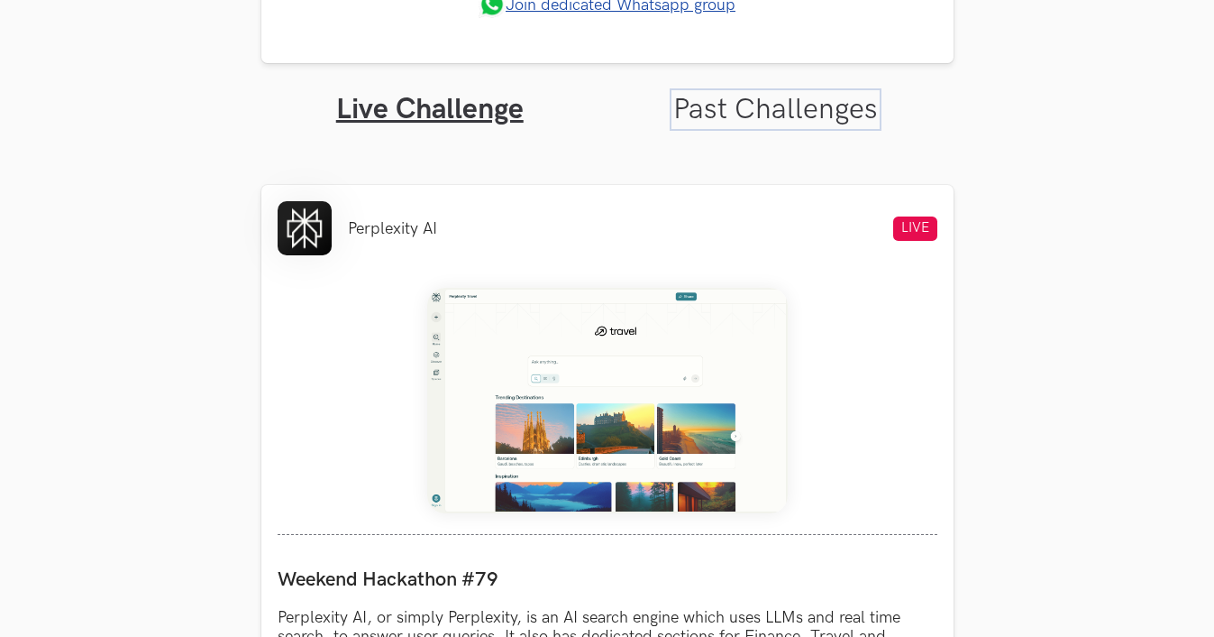
click at [796, 94] on link "Past Challenges" at bounding box center [775, 109] width 205 height 35
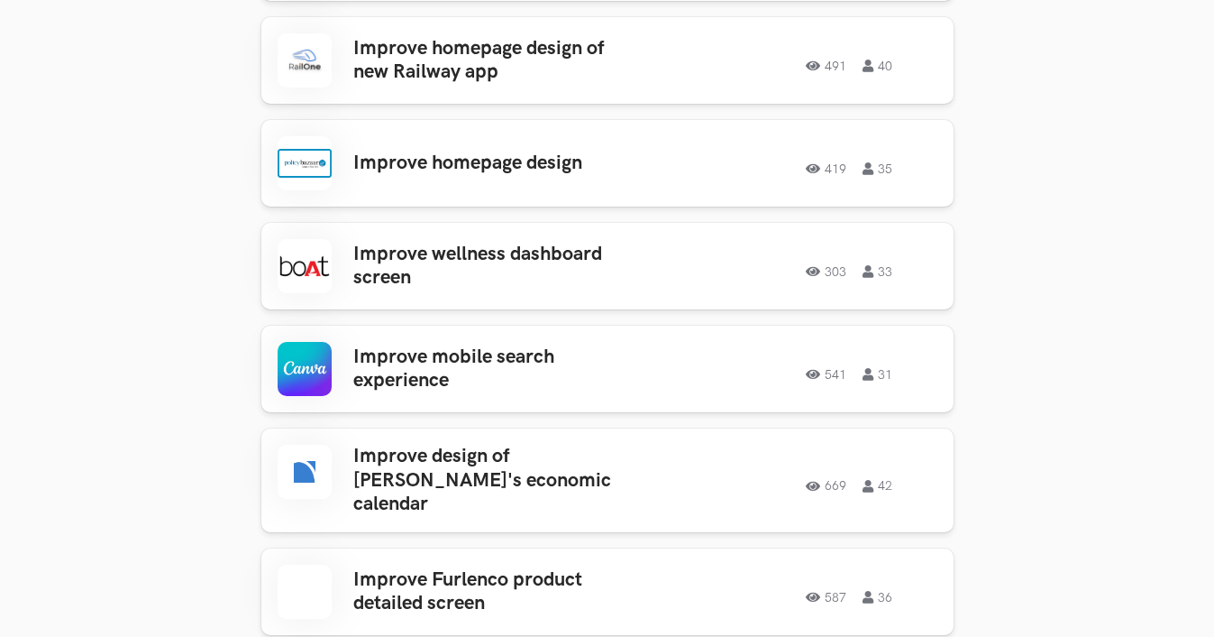
scroll to position [939, 0]
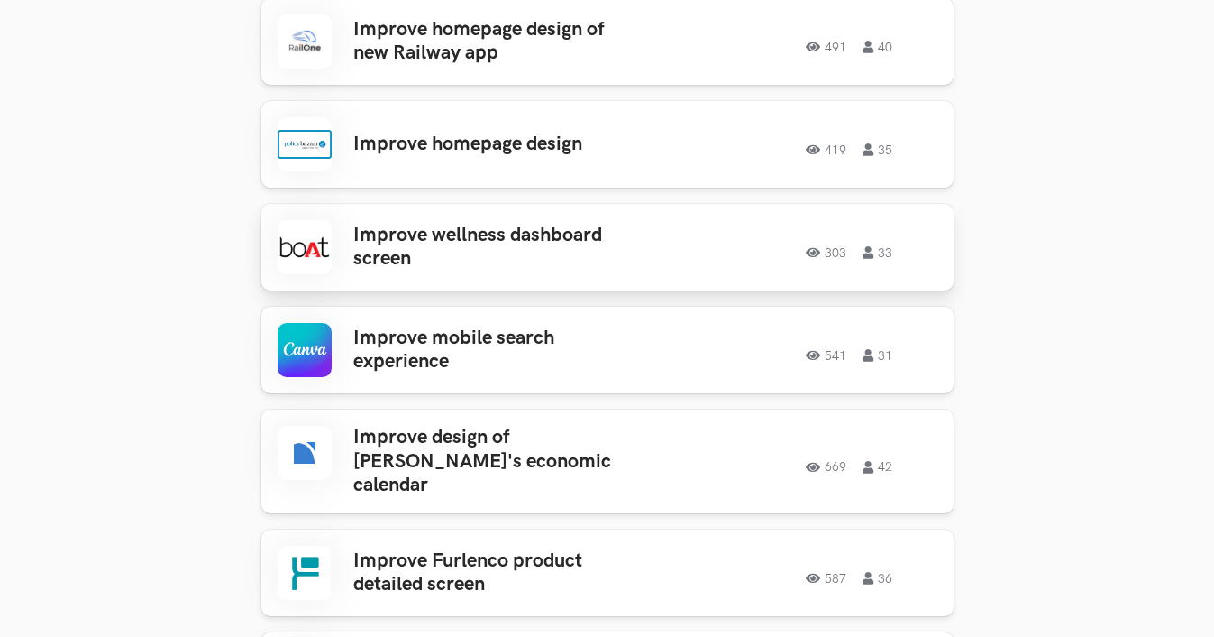
click at [658, 249] on div "303 33" at bounding box center [796, 246] width 281 height 23
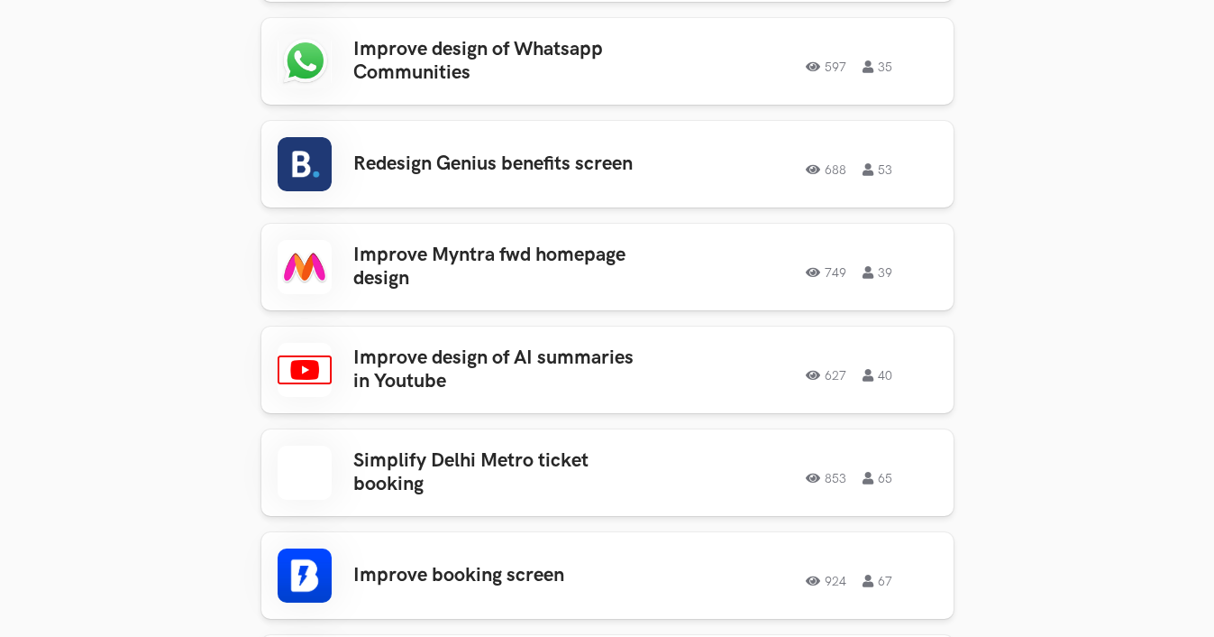
scroll to position [1947, 0]
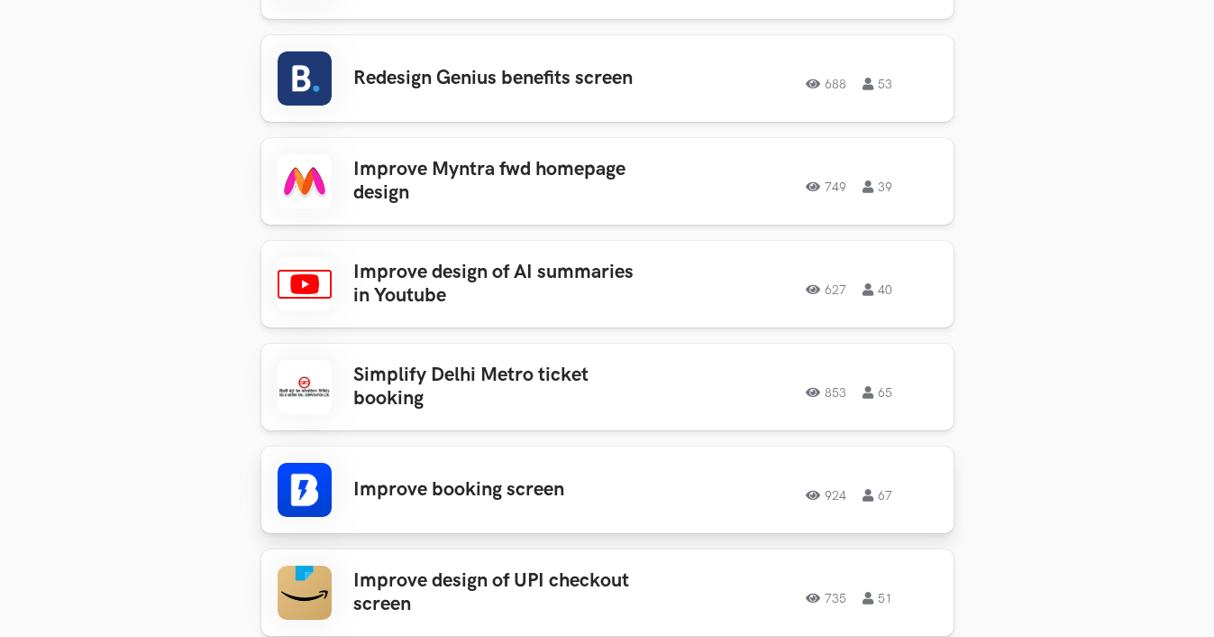
click at [404, 478] on h3 "Improve booking screen" at bounding box center [493, 489] width 281 height 23
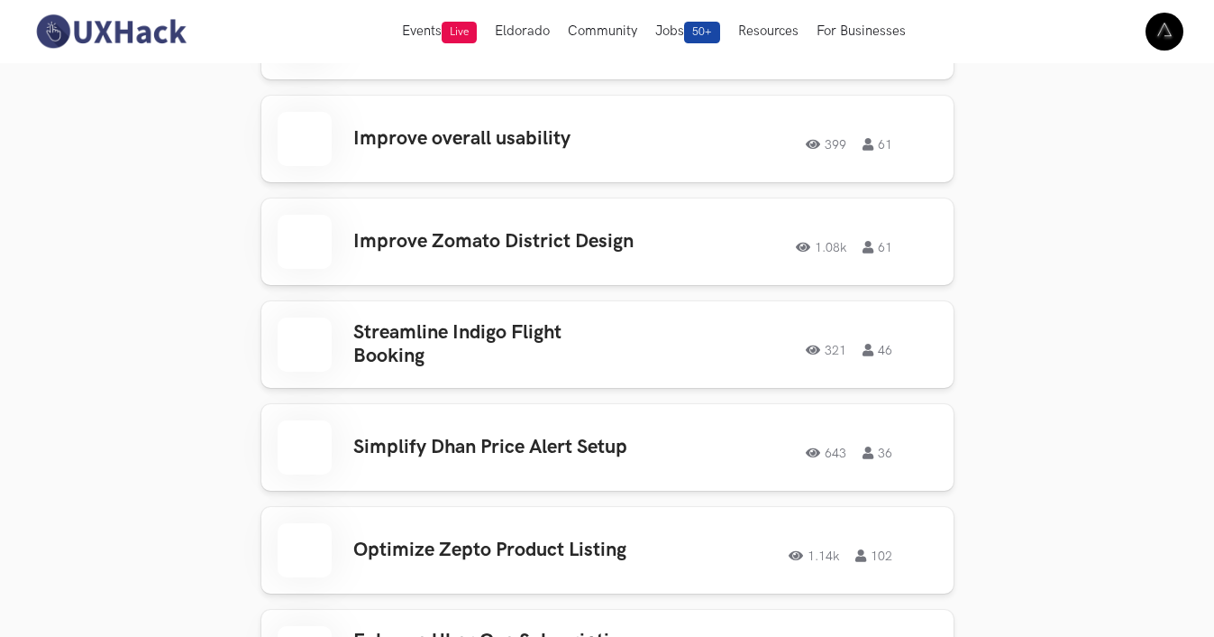
scroll to position [2793, 0]
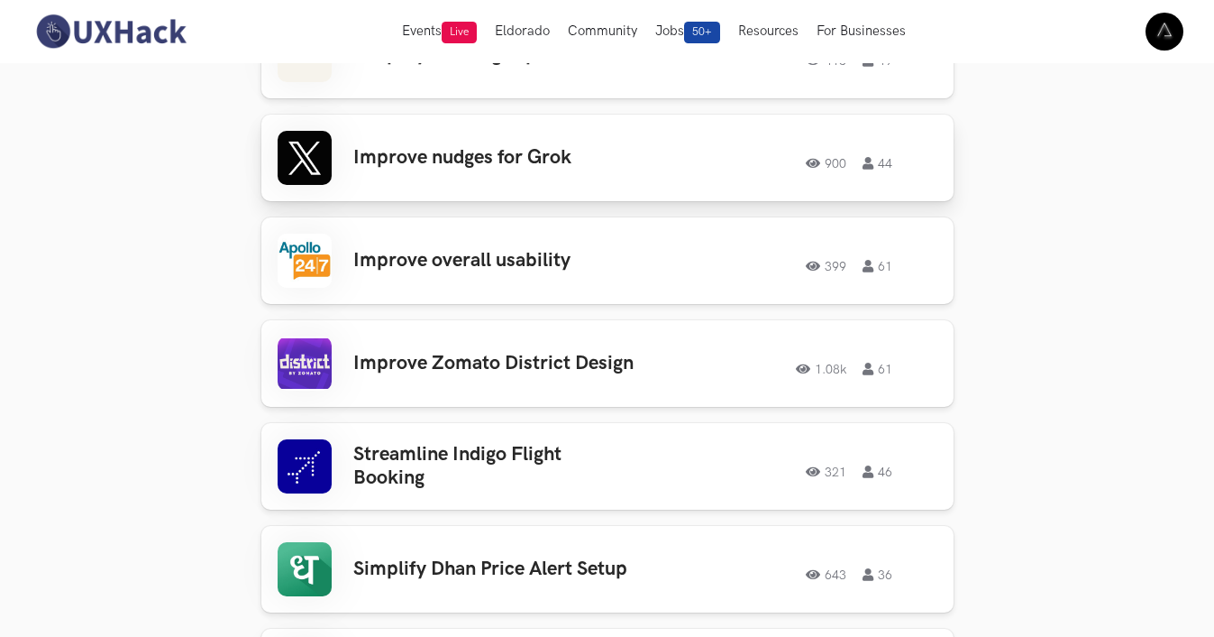
click at [536, 166] on div "Improve nudges for Grok 900 44 900 44" at bounding box center [608, 158] width 660 height 54
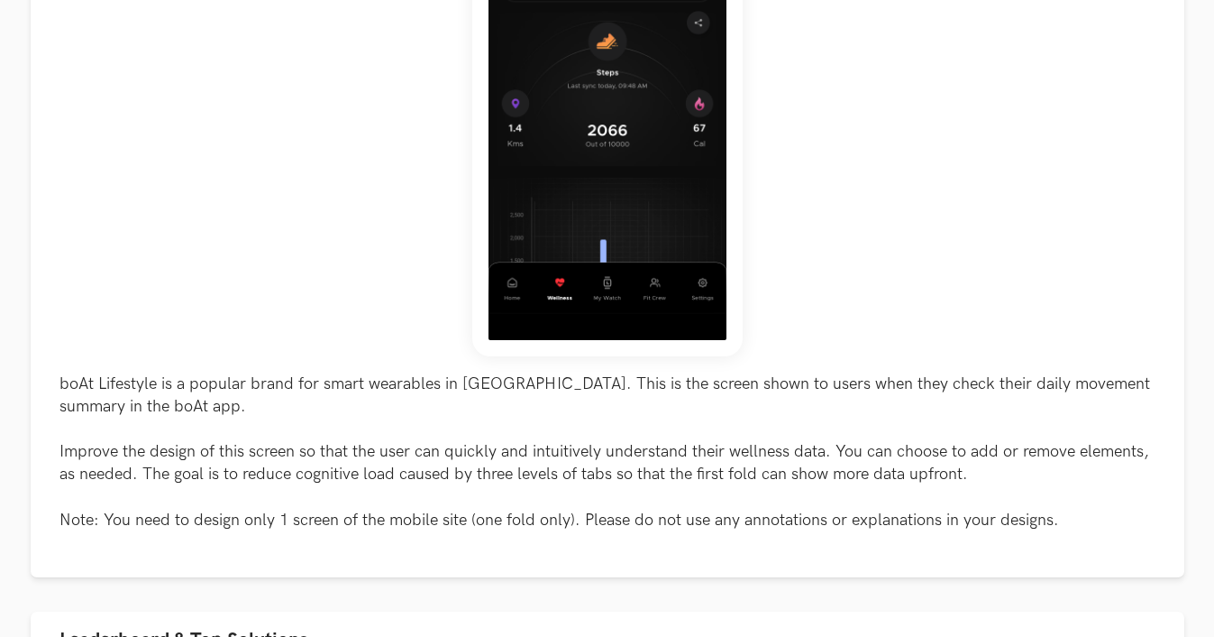
scroll to position [1005, 0]
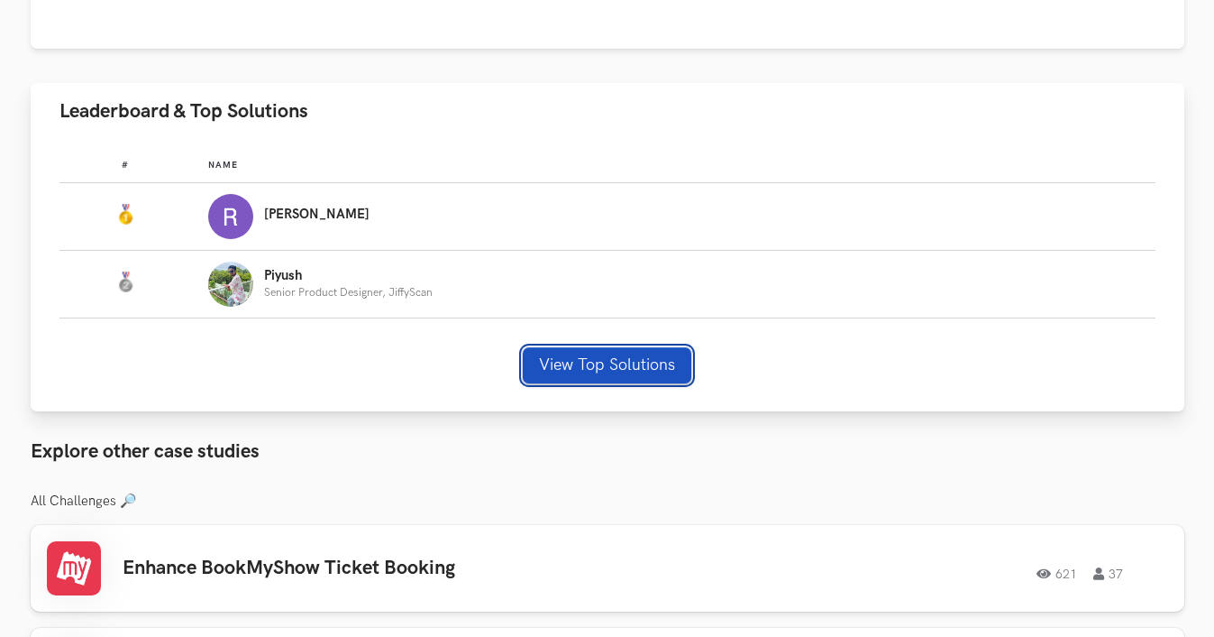
click at [592, 379] on button "View Top Solutions" at bounding box center [607, 365] width 169 height 36
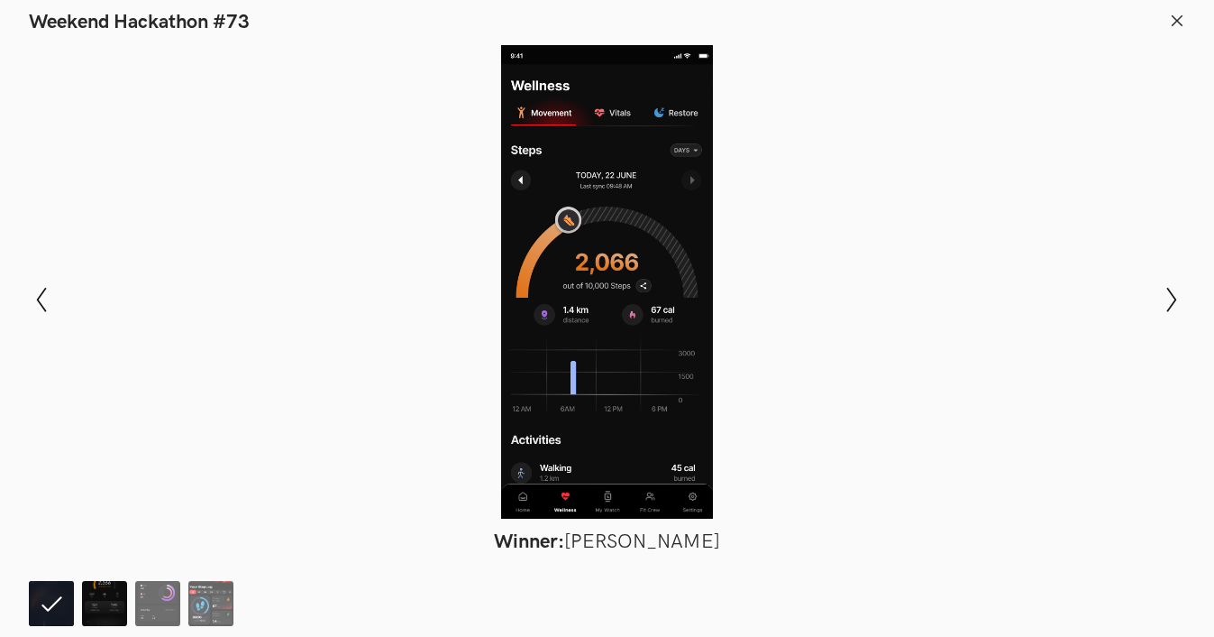
click at [113, 599] on img at bounding box center [104, 603] width 45 height 45
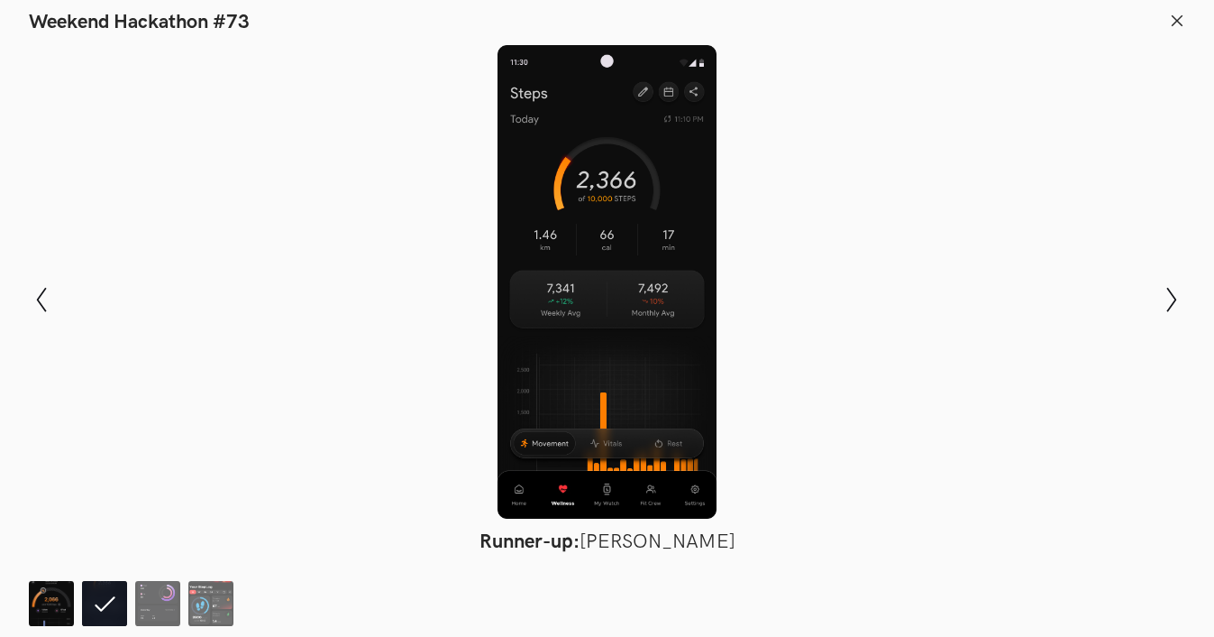
click at [47, 596] on img at bounding box center [51, 603] width 45 height 45
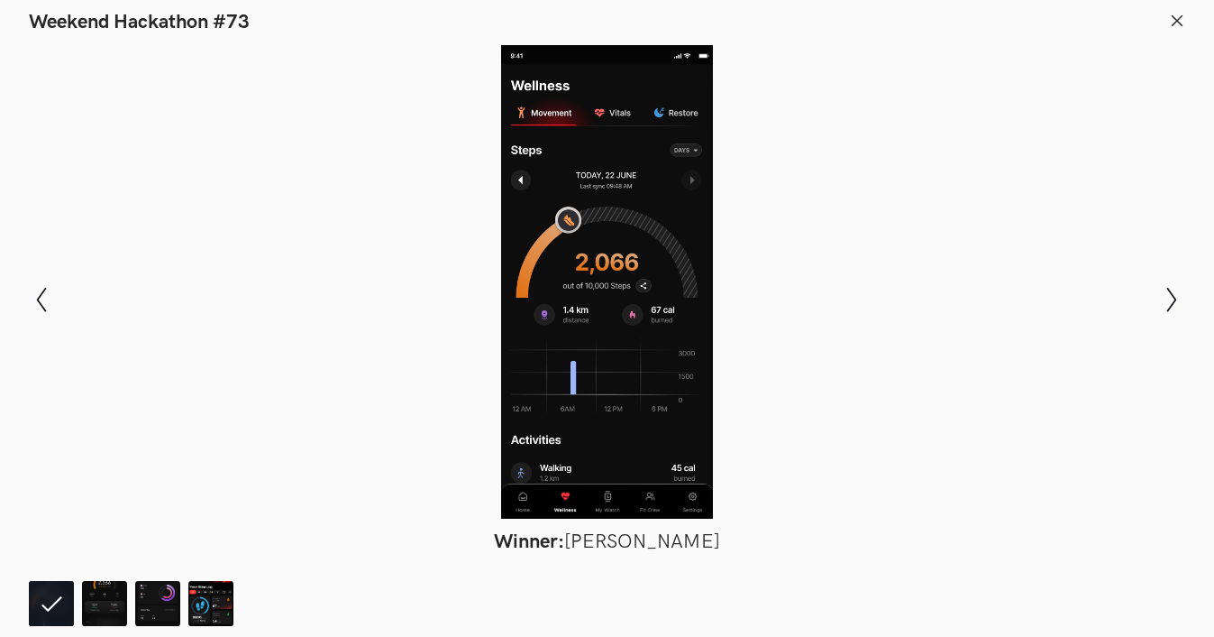
click at [1173, 15] on line at bounding box center [1178, 20] width 10 height 10
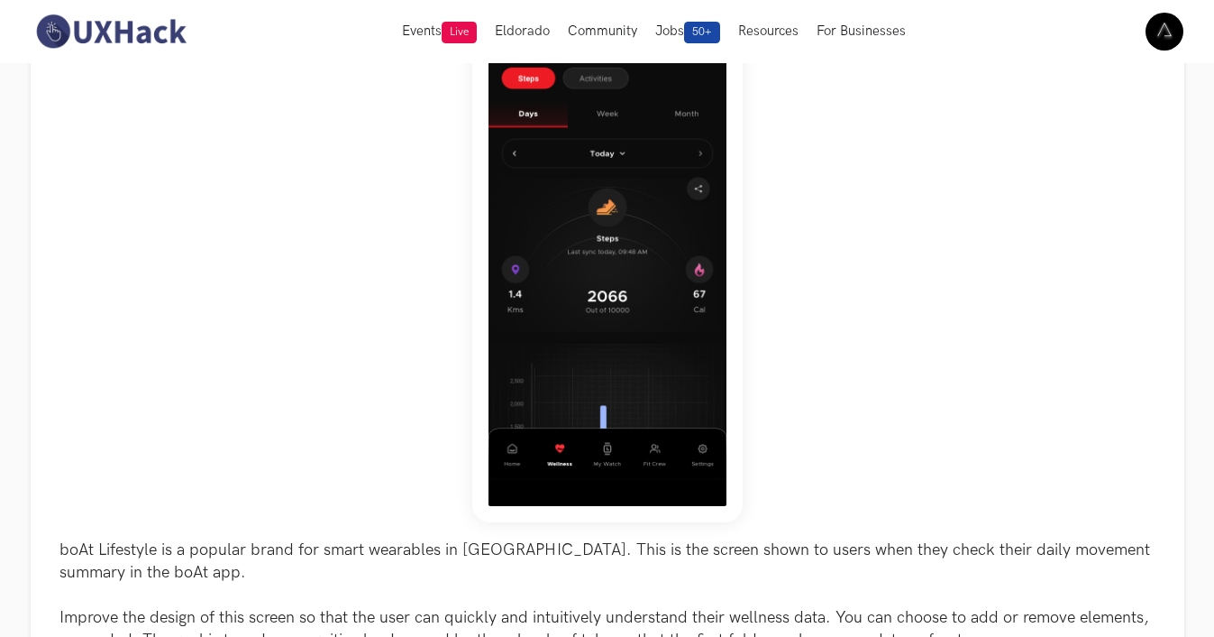
scroll to position [0, 0]
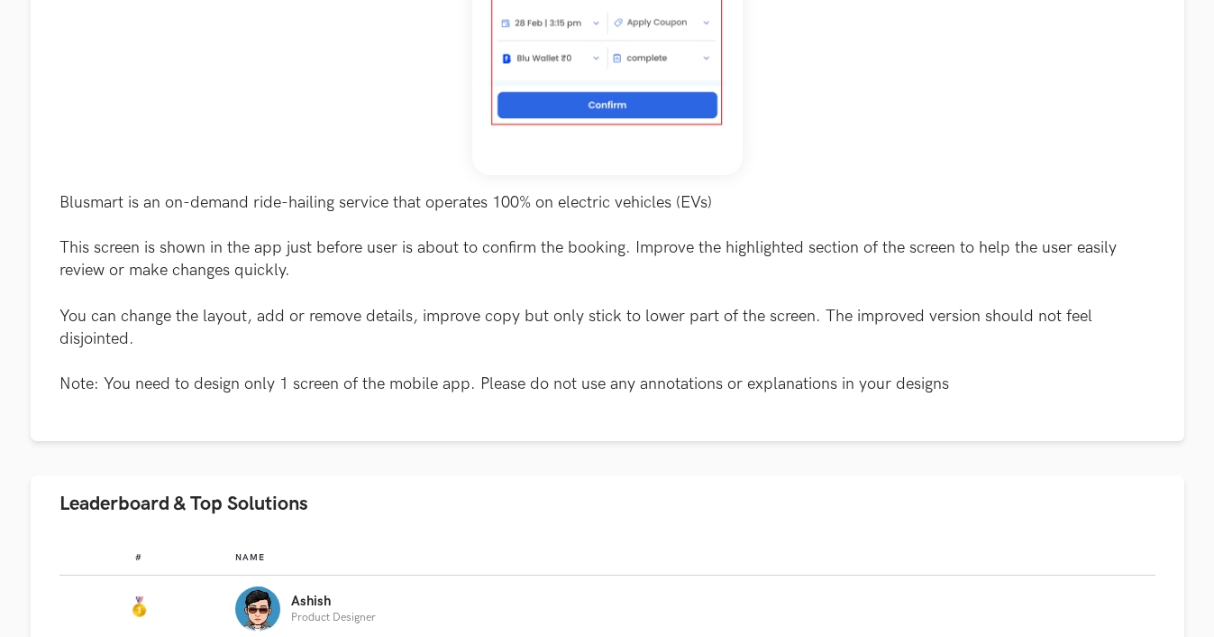
scroll to position [774, 0]
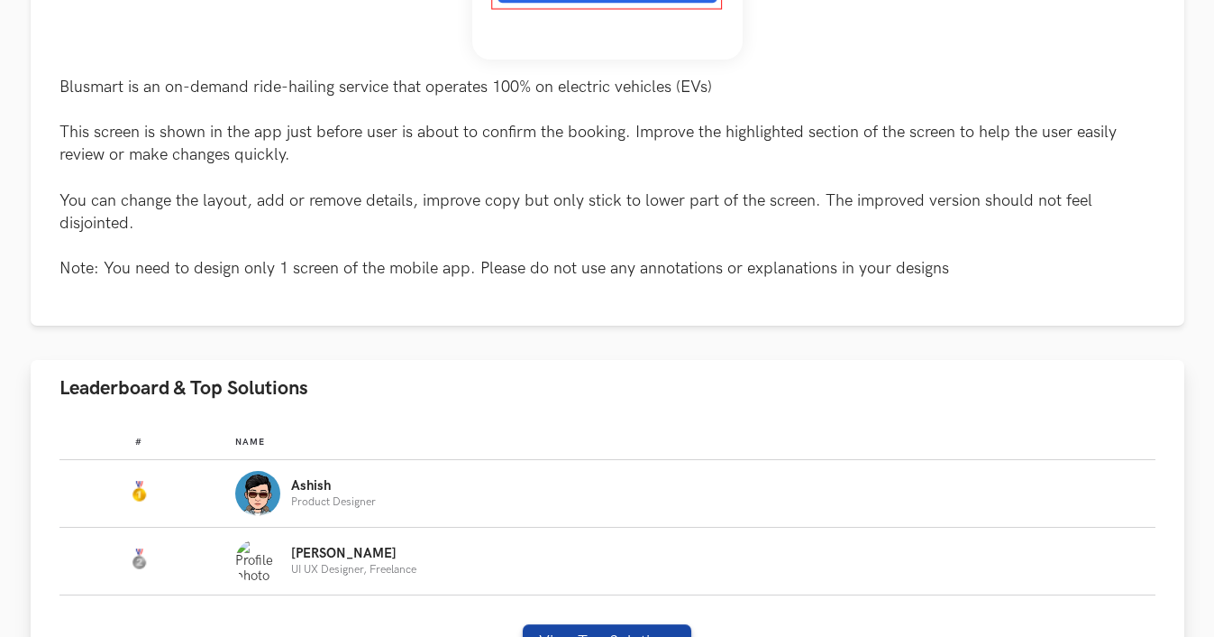
click at [379, 499] on div "Ashish Product Designer" at bounding box center [686, 493] width 903 height 45
click at [252, 500] on img "Leaderboard" at bounding box center [257, 493] width 45 height 45
click at [549, 622] on div "# Name #: Name: Ashish Product Designer #: Name: Nirmalkumar UI UX Designer, Fr…" at bounding box center [608, 553] width 1154 height 272
click at [554, 630] on button "View Top Solutions" at bounding box center [607, 642] width 169 height 36
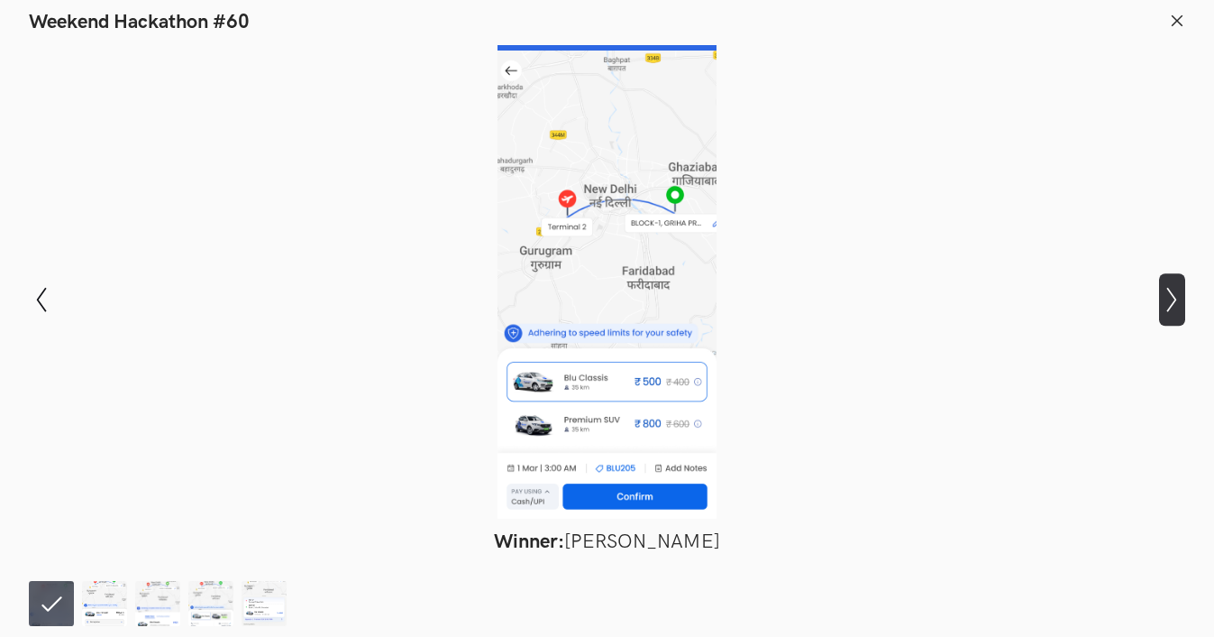
click at [1177, 301] on icon "Show next slide" at bounding box center [1172, 300] width 26 height 26
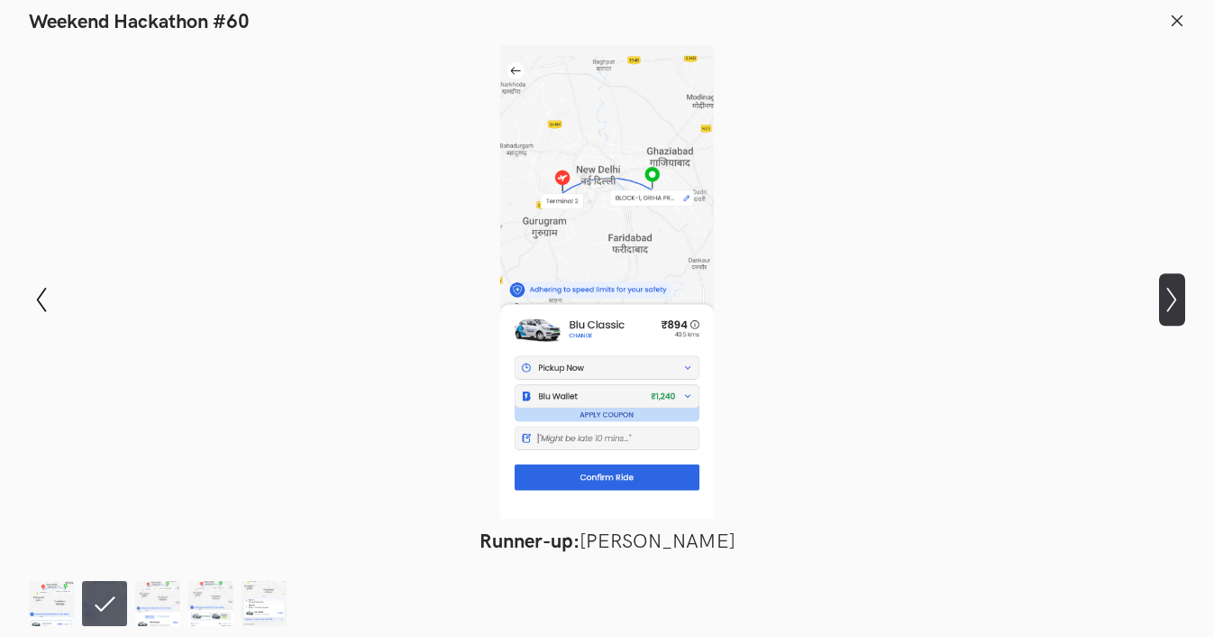
click at [1177, 301] on icon "Show next slide" at bounding box center [1172, 300] width 26 height 26
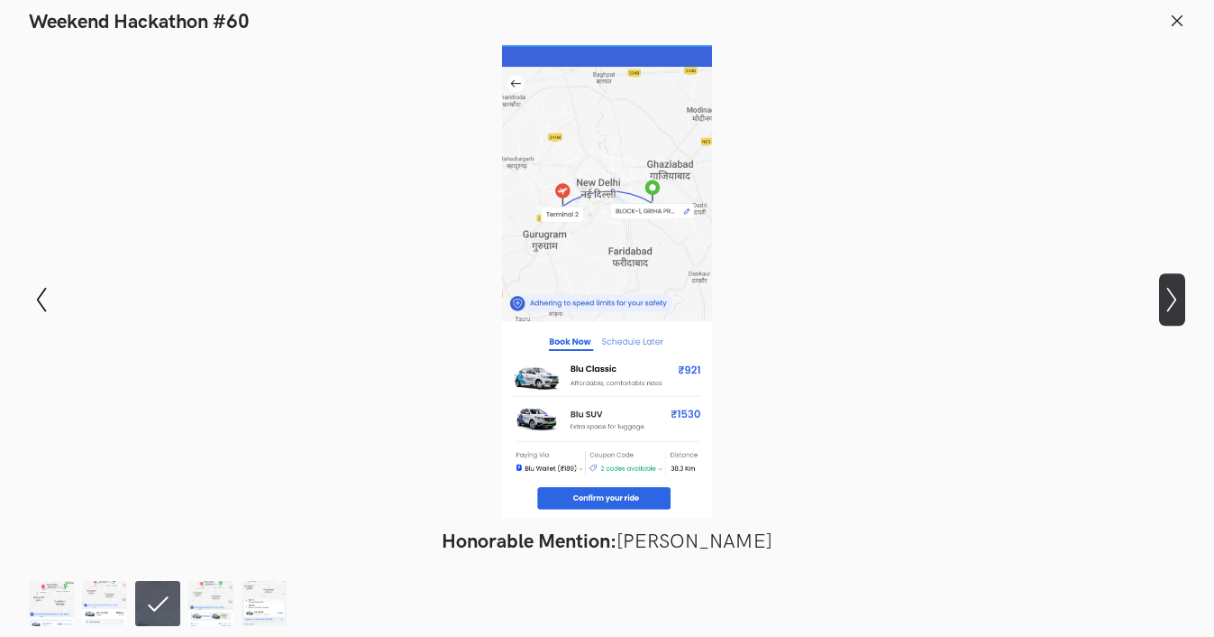
click at [1177, 301] on icon "Show next slide" at bounding box center [1172, 300] width 26 height 26
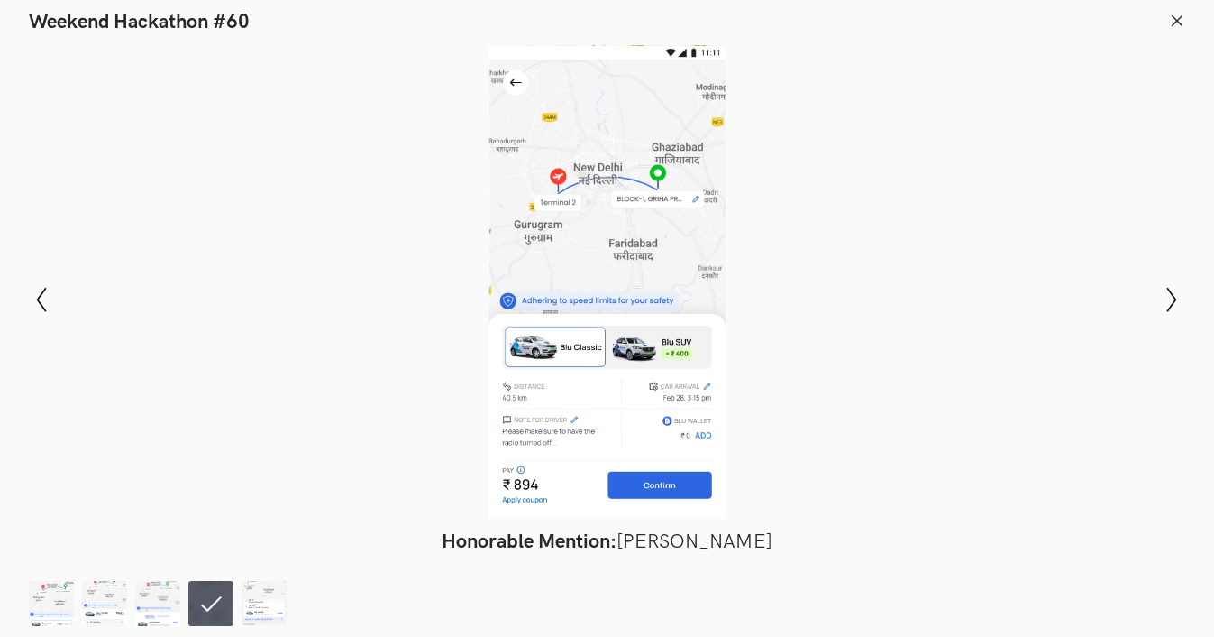
click at [1179, 23] on icon at bounding box center [1177, 21] width 16 height 16
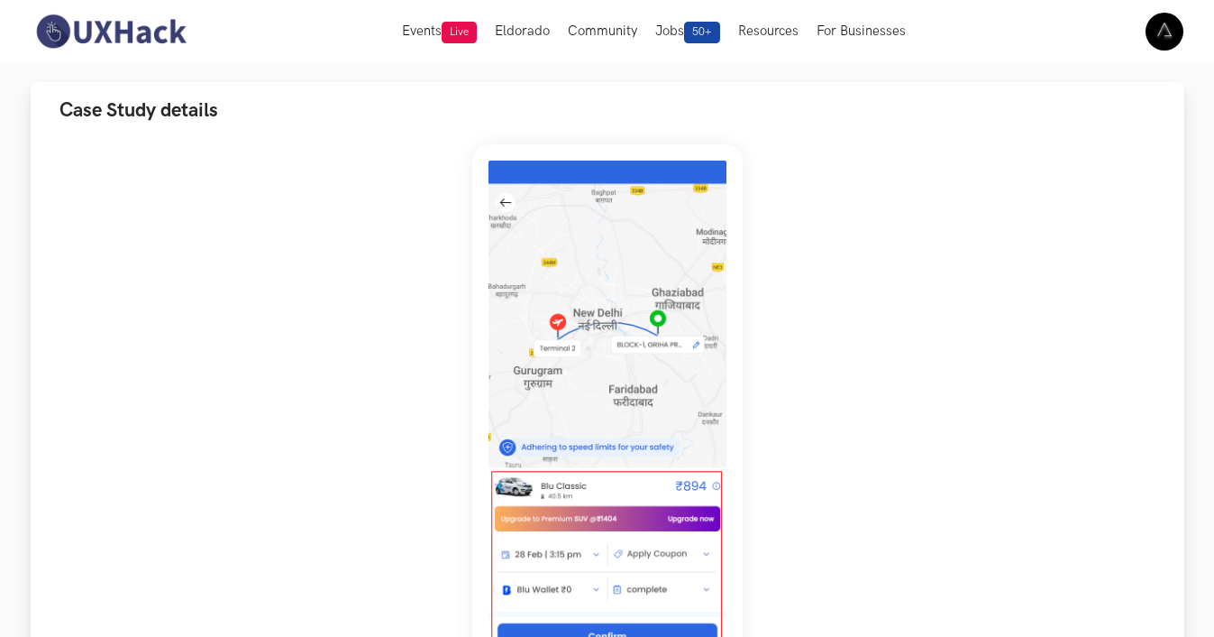
scroll to position [78, 0]
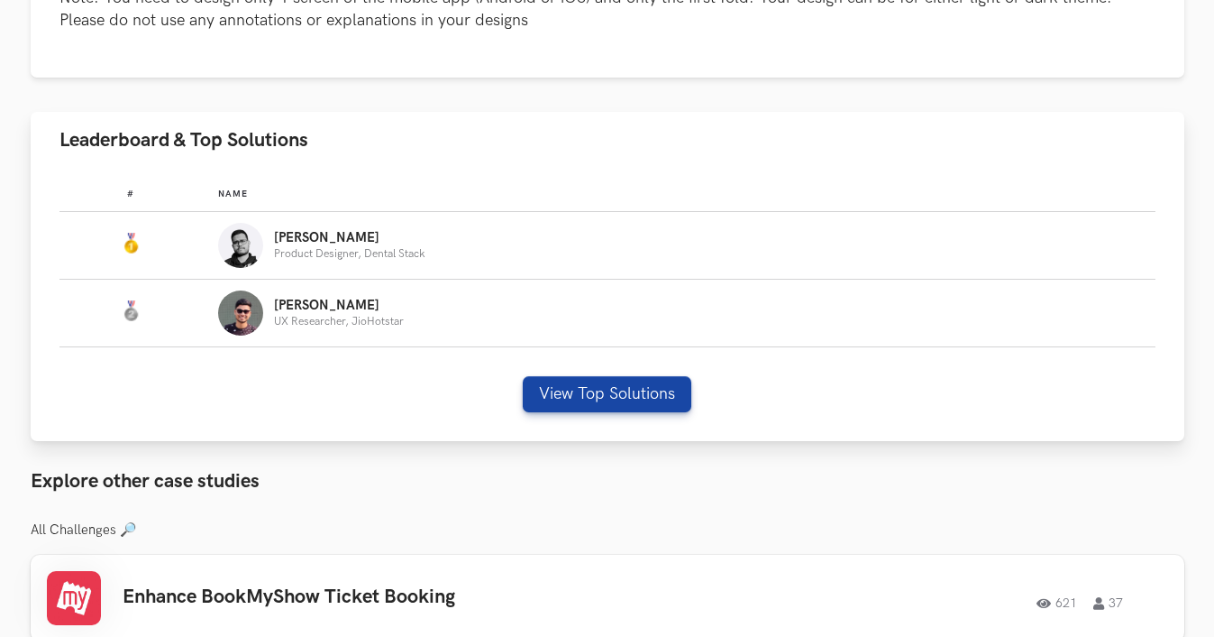
scroll to position [1022, 0]
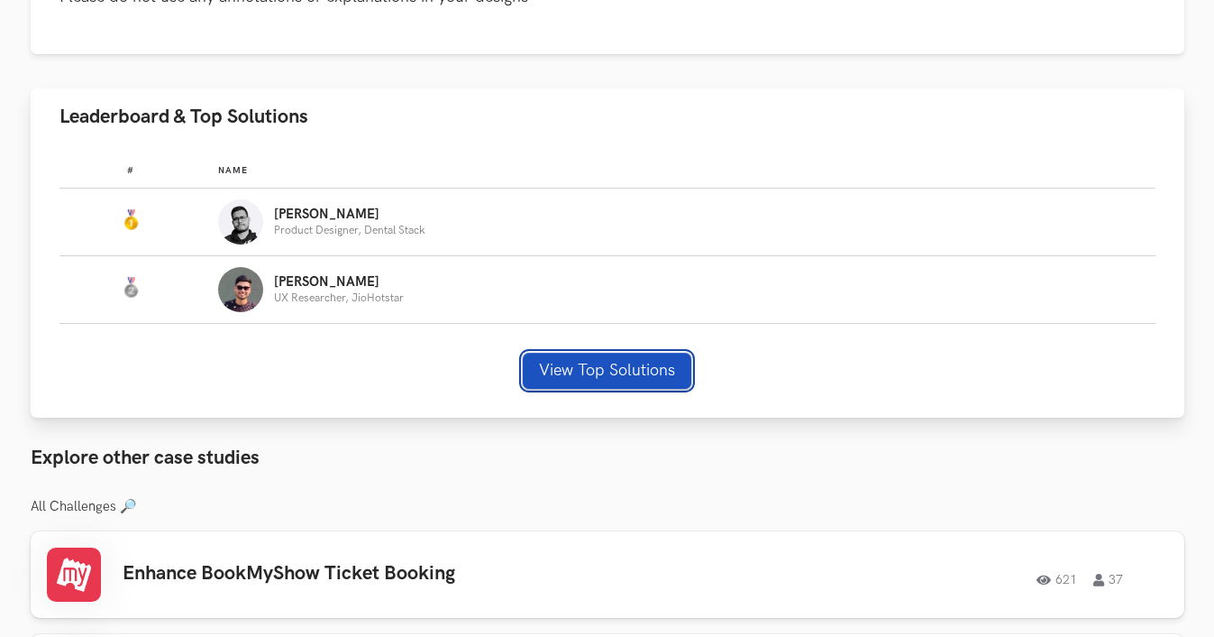
click at [590, 377] on button "View Top Solutions" at bounding box center [607, 371] width 169 height 36
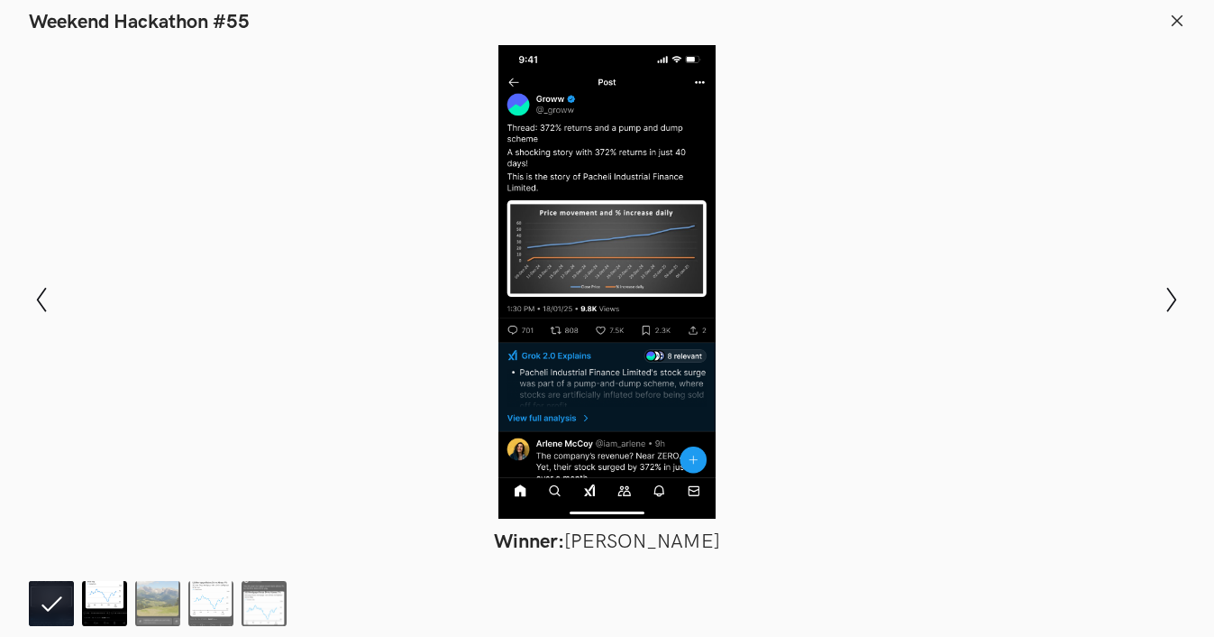
click at [110, 598] on img at bounding box center [104, 603] width 45 height 45
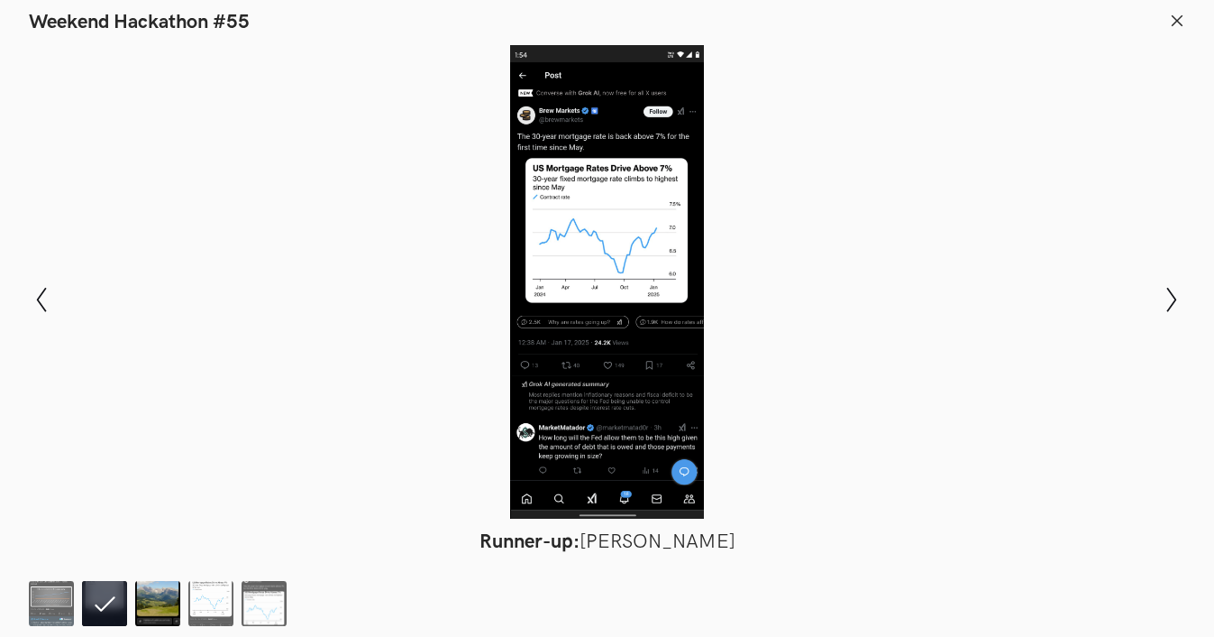
click at [160, 609] on img at bounding box center [157, 603] width 45 height 45
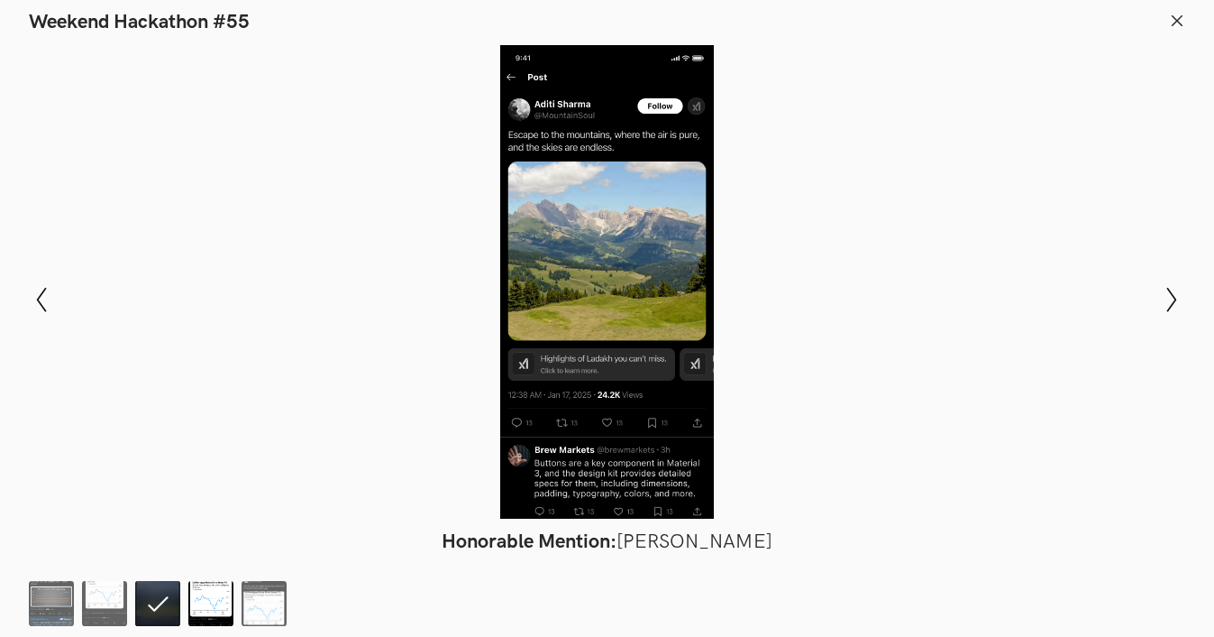
click at [193, 611] on img at bounding box center [210, 603] width 45 height 45
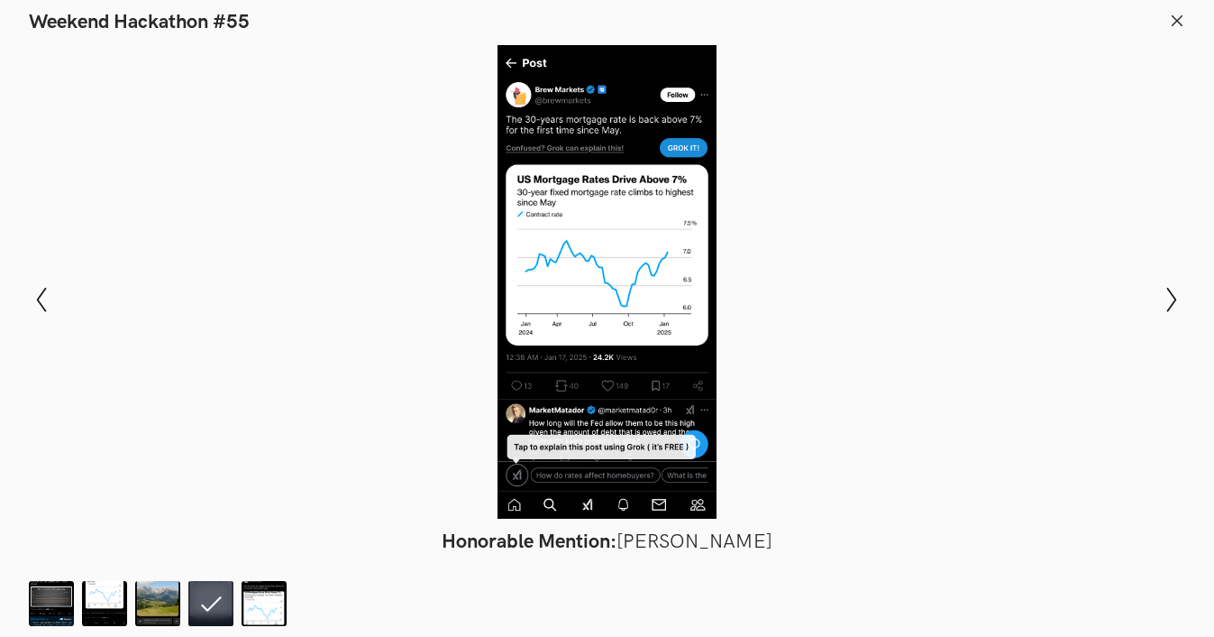
click at [1180, 13] on icon at bounding box center [1177, 21] width 16 height 16
